Goal: Information Seeking & Learning: Compare options

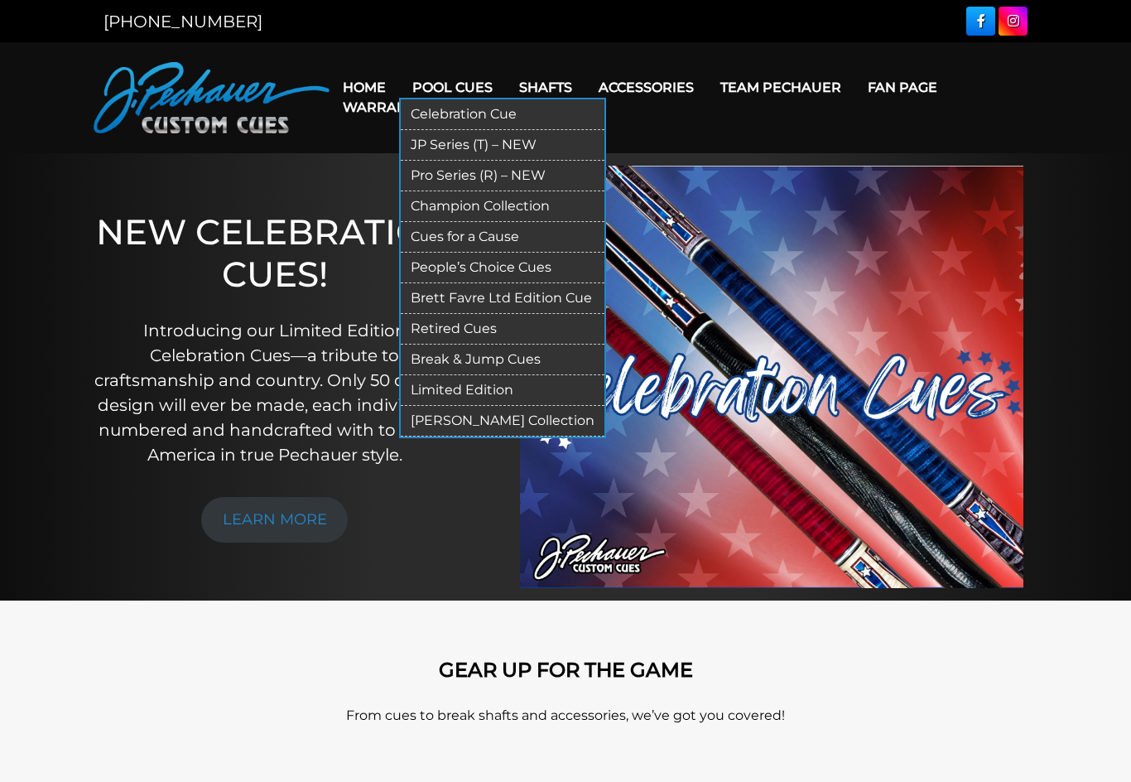
click at [474, 362] on link "Break & Jump Cues" at bounding box center [503, 359] width 204 height 31
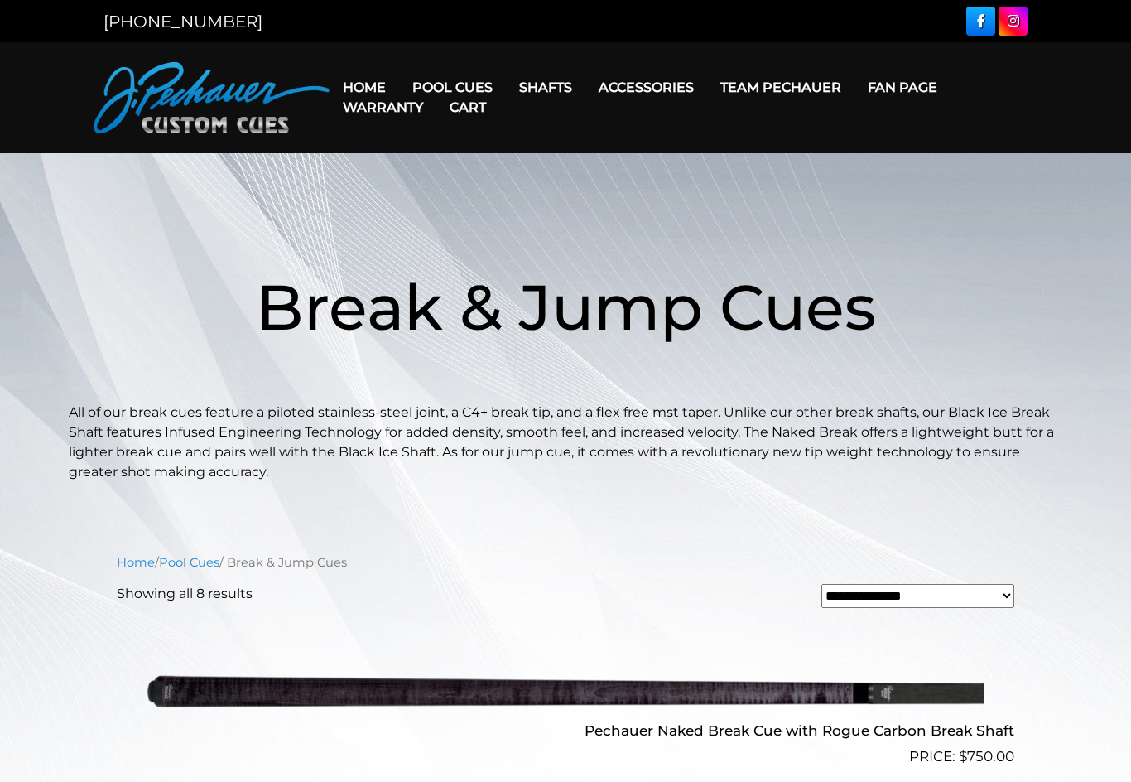
click at [763, 757] on img at bounding box center [565, 690] width 836 height 139
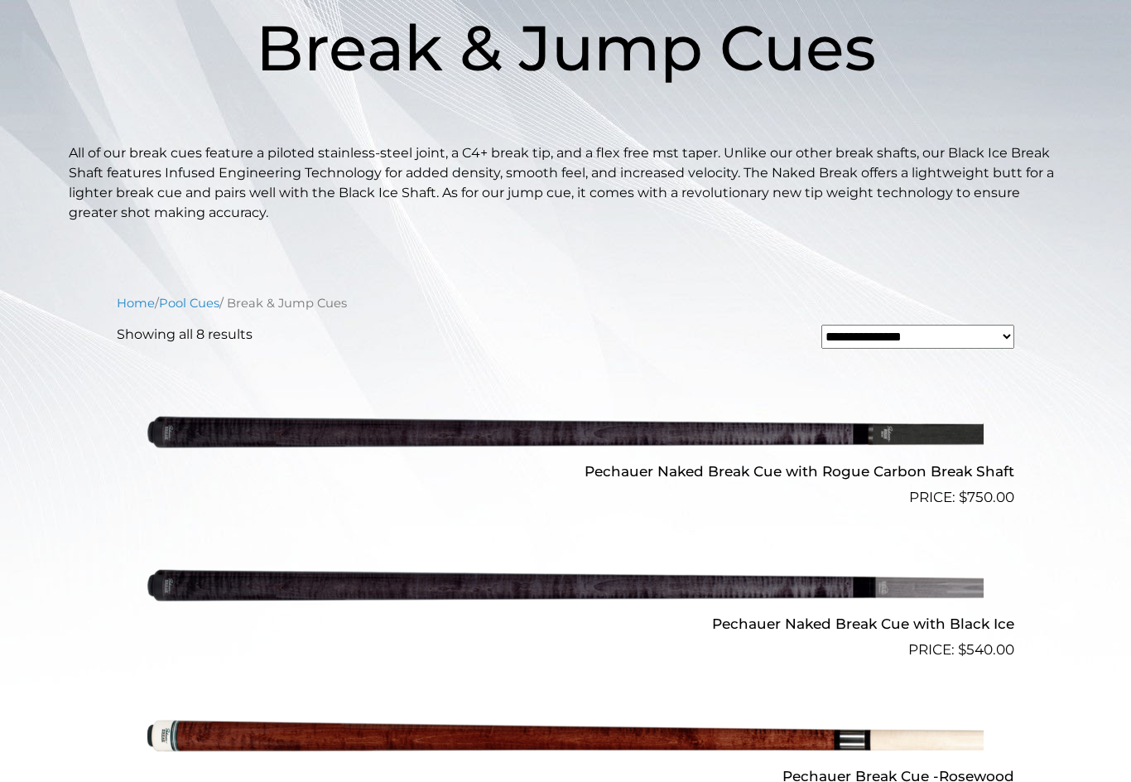
scroll to position [258, 0]
click at [619, 582] on img at bounding box center [565, 585] width 836 height 139
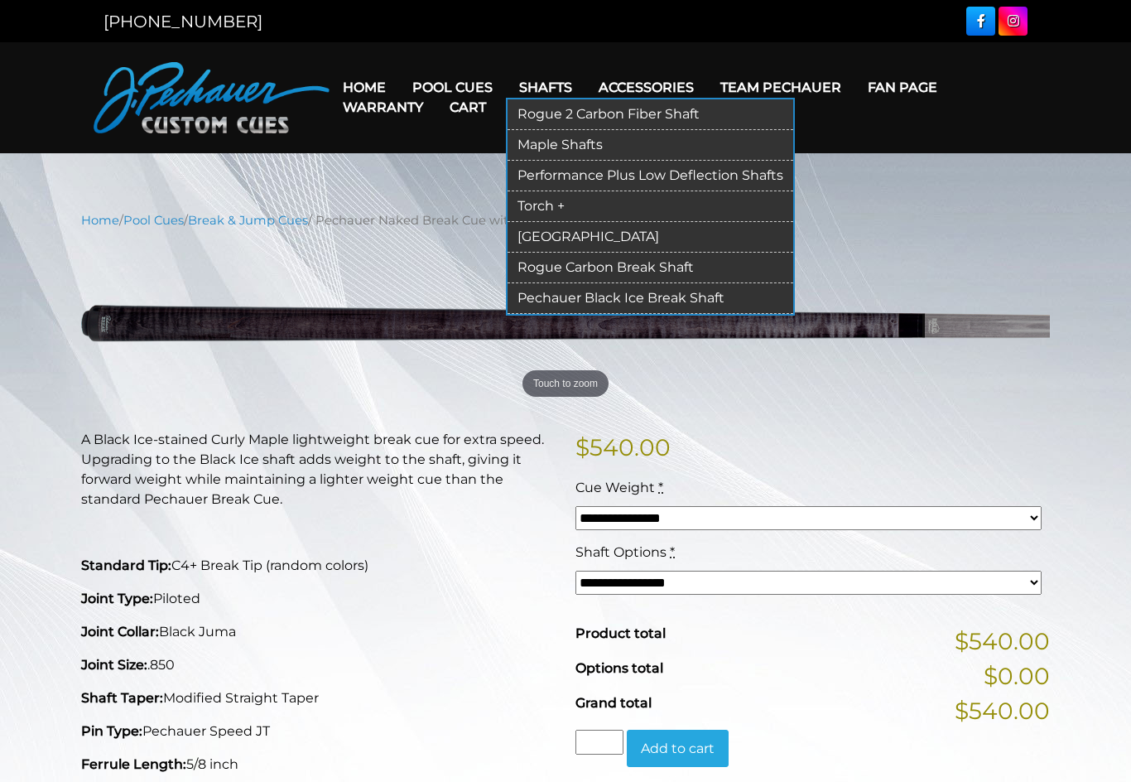
click at [612, 302] on link "Pechauer Black Ice Break Shaft" at bounding box center [650, 298] width 286 height 31
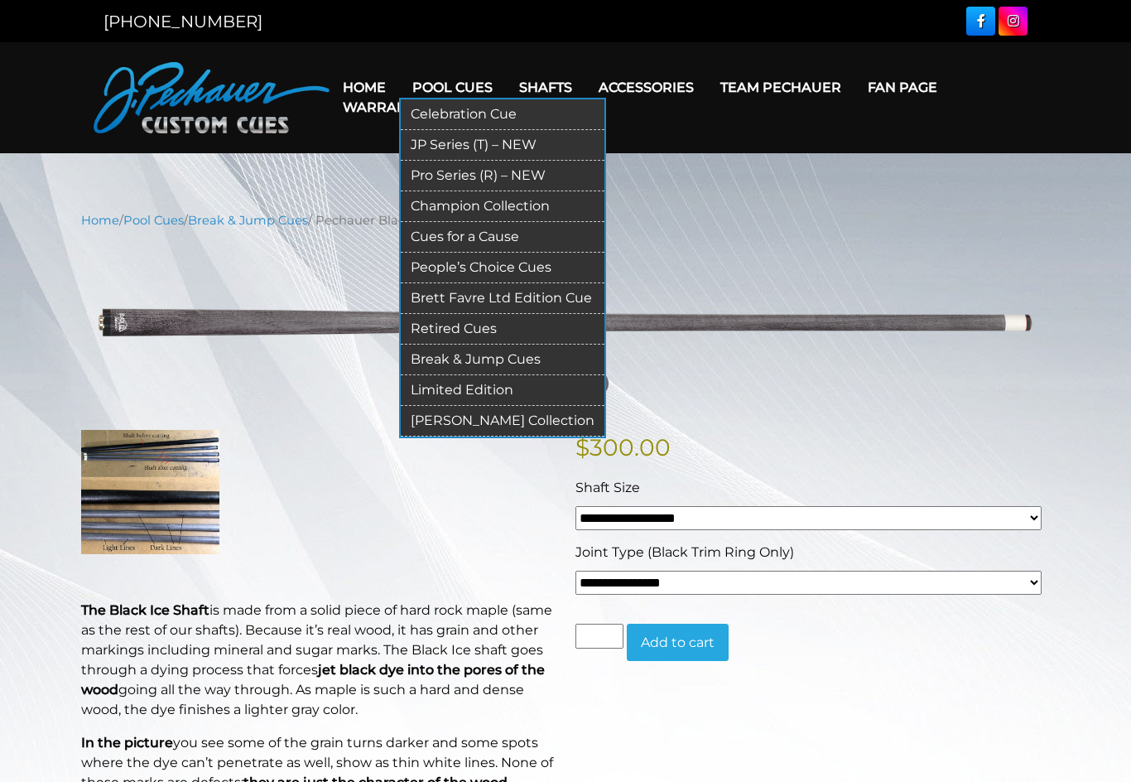
click at [440, 366] on link "Break & Jump Cues" at bounding box center [503, 359] width 204 height 31
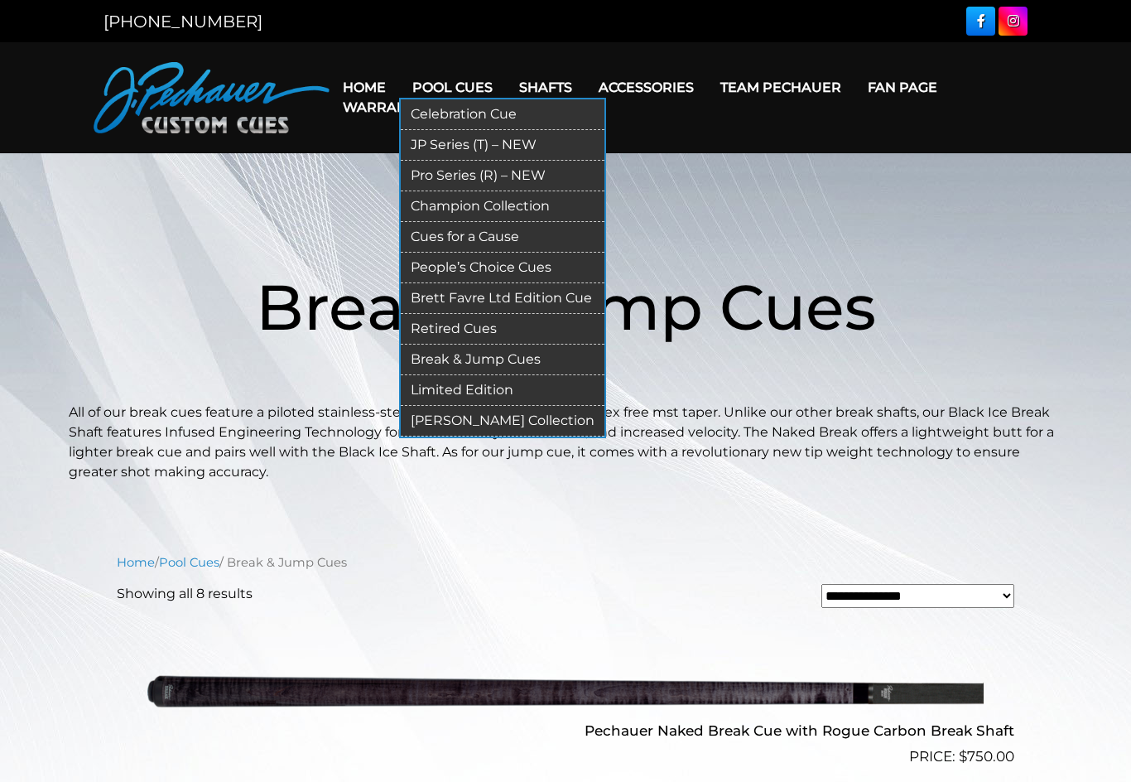
click at [466, 171] on link "Pro Series (R) – NEW" at bounding box center [503, 176] width 204 height 31
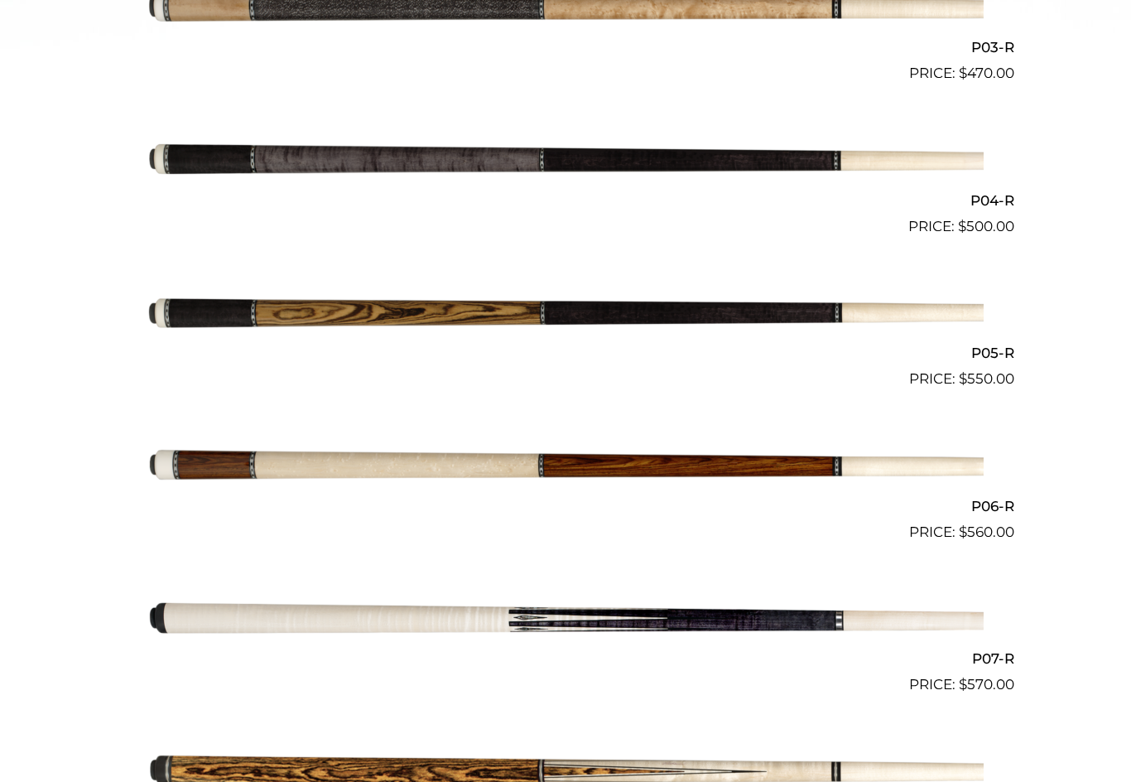
scroll to position [894, 0]
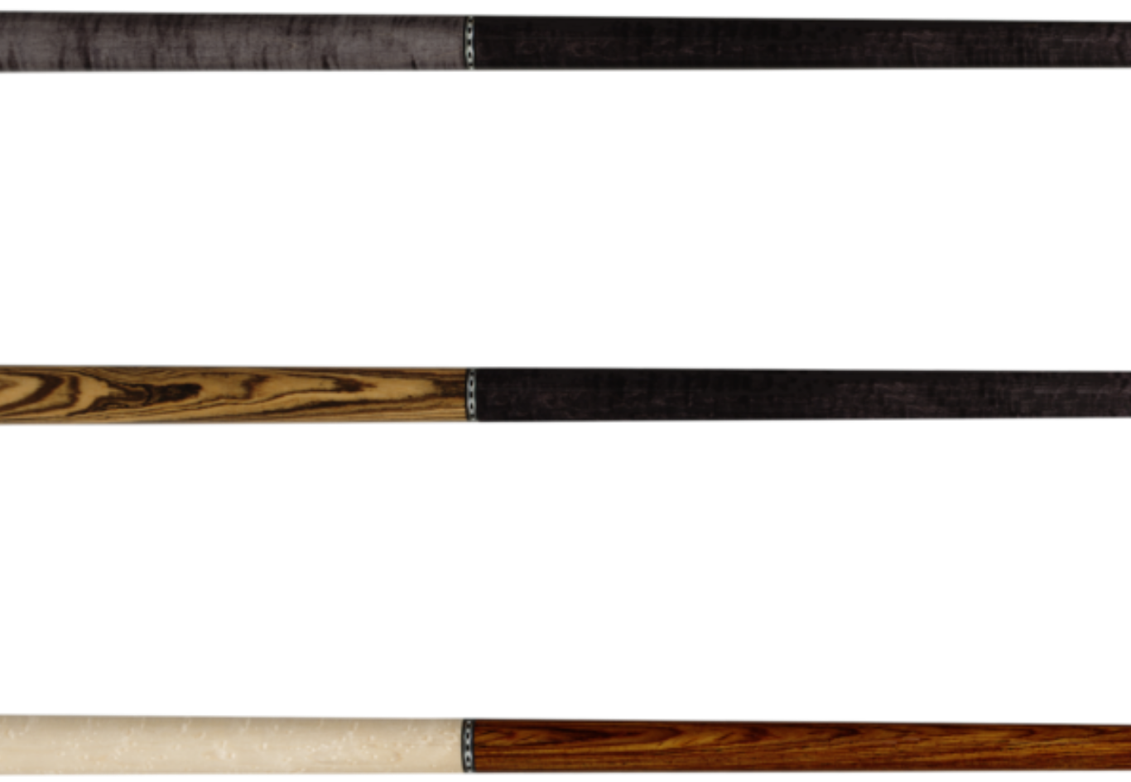
click at [307, 245] on img at bounding box center [565, 314] width 836 height 139
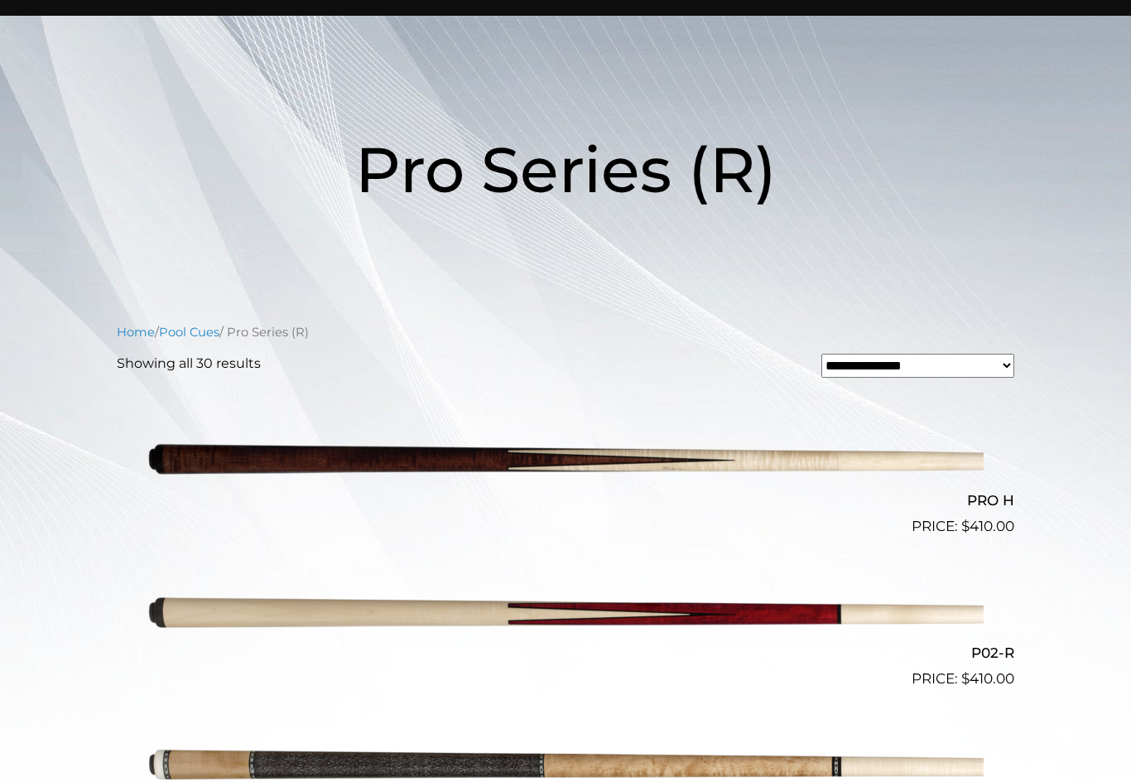
scroll to position [0, 0]
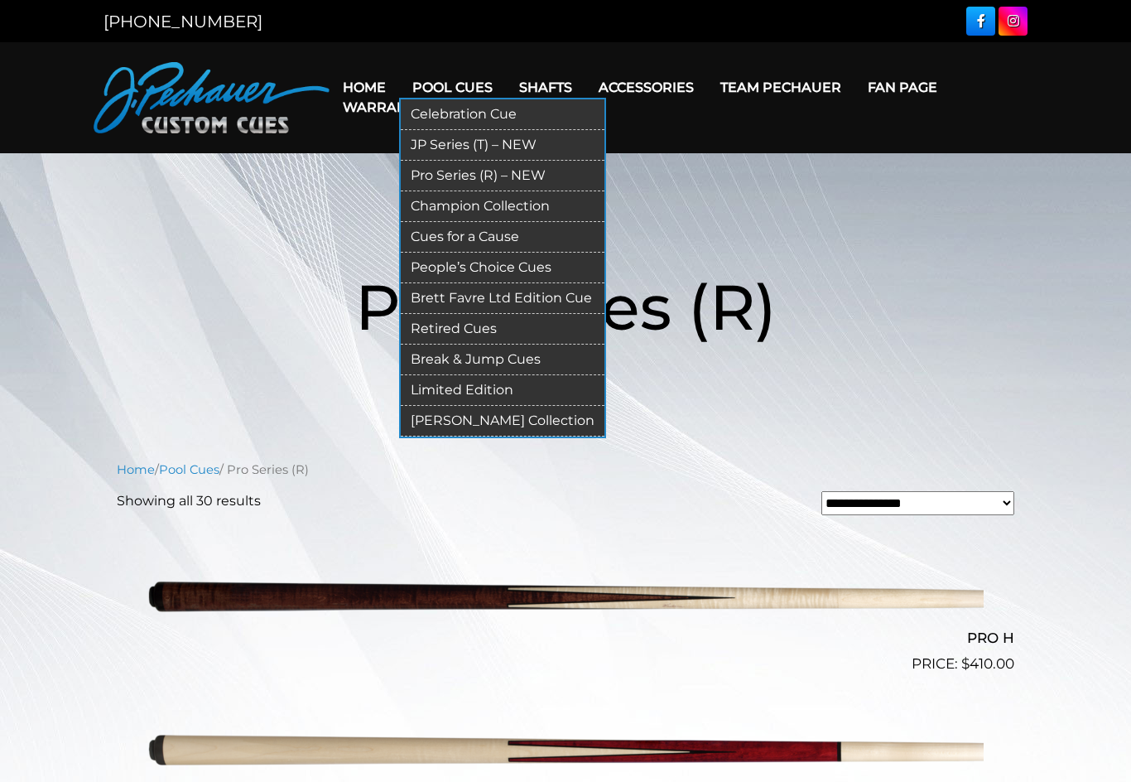
click at [434, 148] on link "JP Series (T) – NEW" at bounding box center [503, 145] width 204 height 31
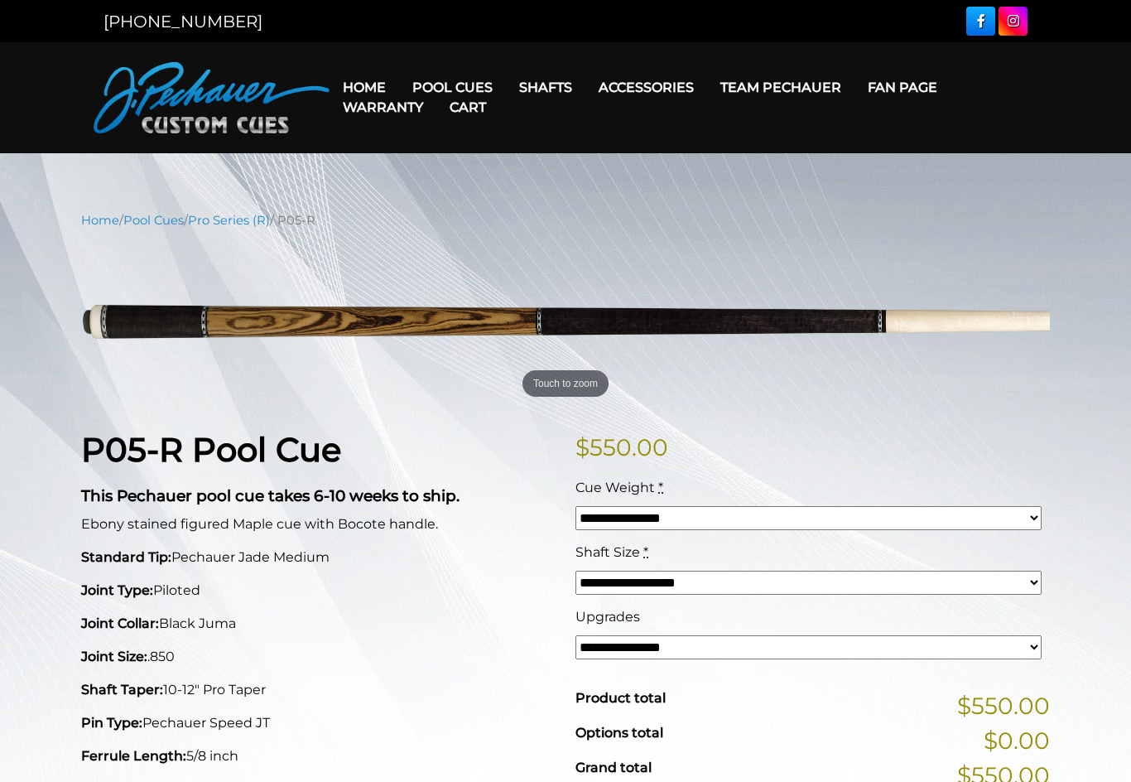
click at [430, 522] on p "Ebony stained figured Maple cue with Bocote handle." at bounding box center [318, 524] width 474 height 20
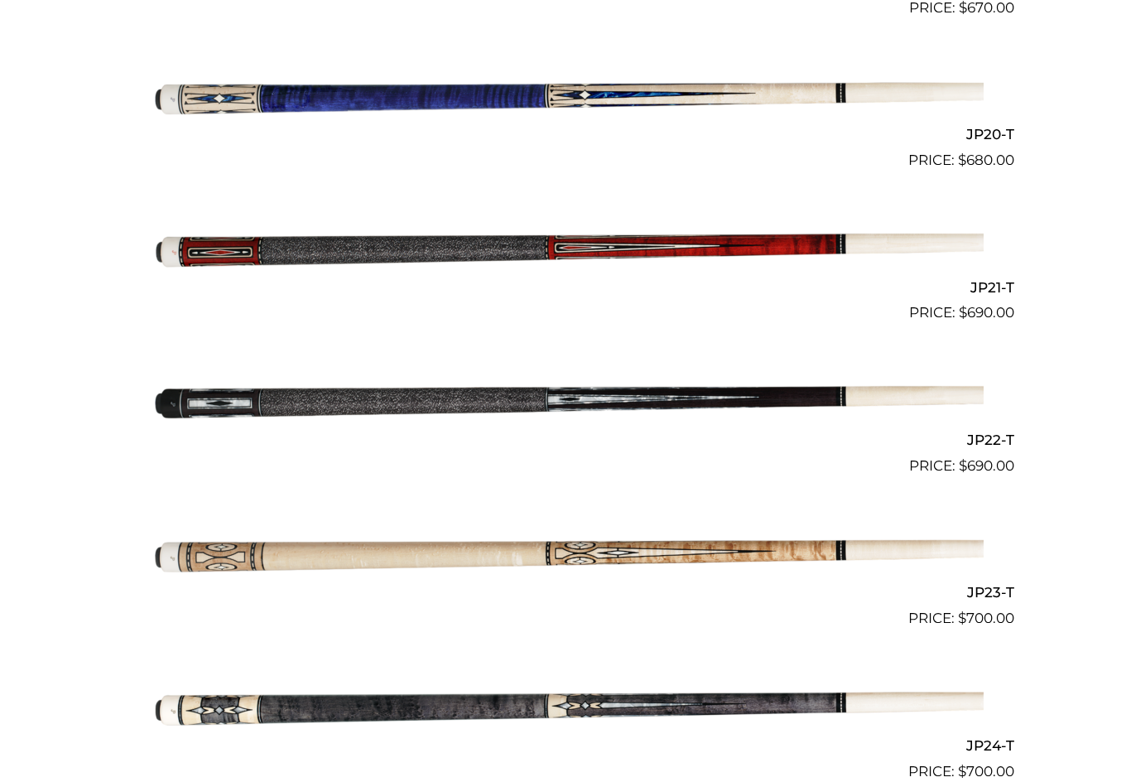
scroll to position [3403, 0]
click at [189, 533] on img at bounding box center [565, 553] width 836 height 139
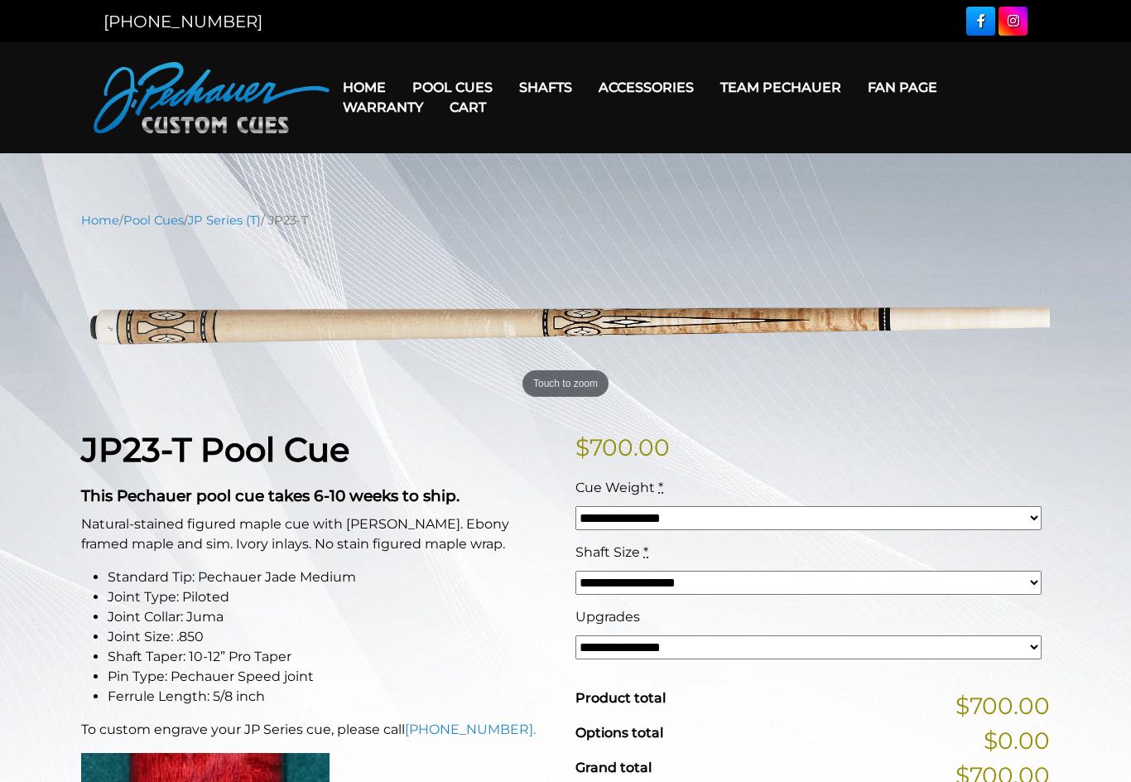
click at [467, 86] on link "Cart" at bounding box center [467, 107] width 63 height 42
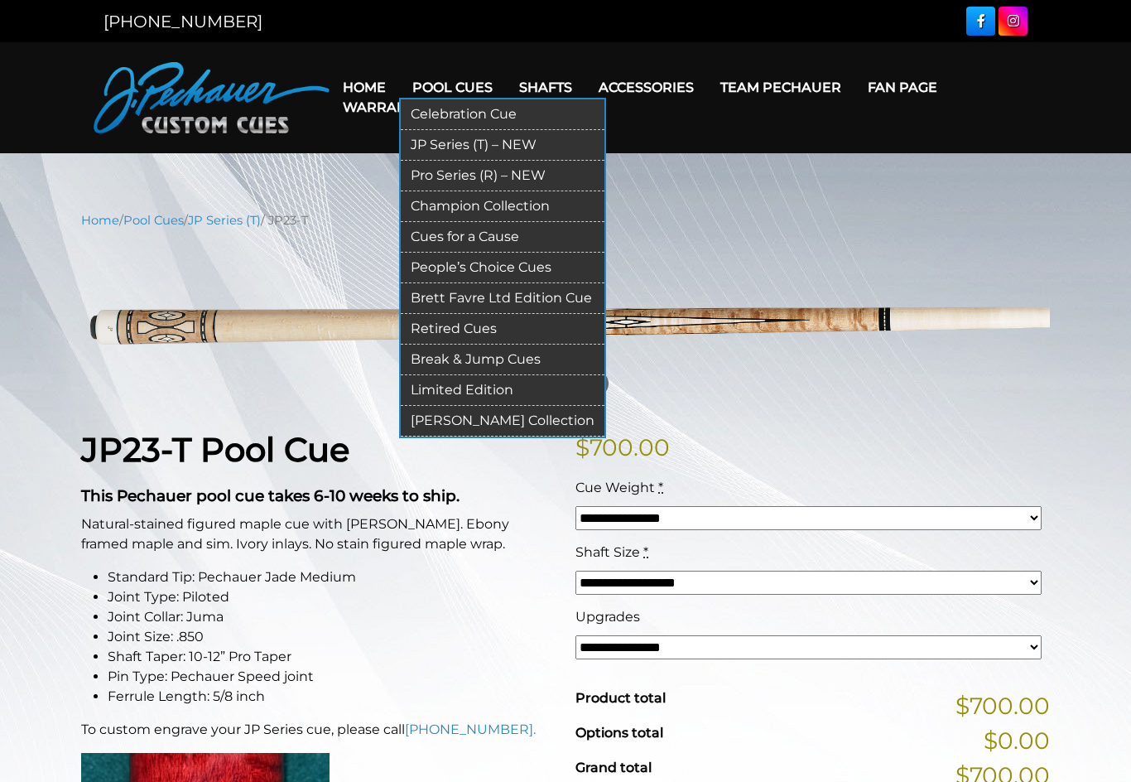
click at [477, 83] on link "Pool Cues" at bounding box center [452, 87] width 107 height 42
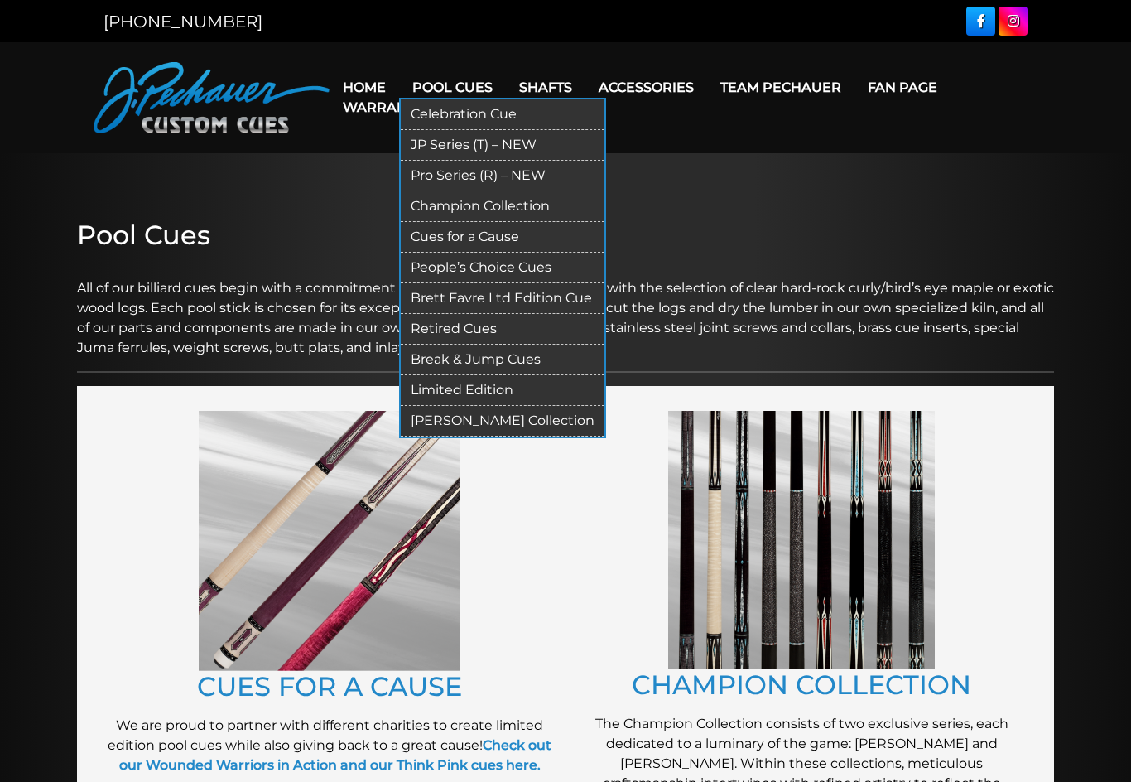
click at [507, 295] on link "Brett Favre Ltd Edition Cue" at bounding box center [503, 298] width 204 height 31
